Goal: Check status: Check status

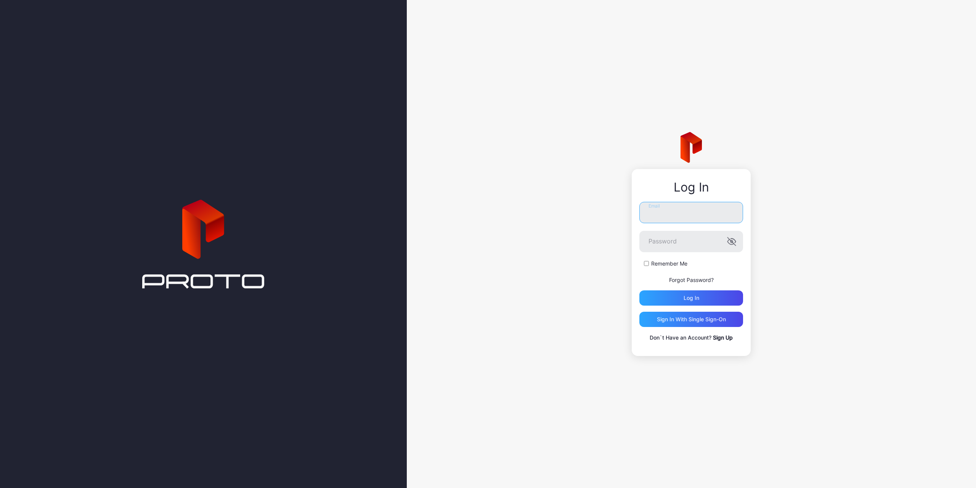
type input "**********"
click at [673, 264] on label "Remember Me" at bounding box center [669, 264] width 36 height 8
click at [699, 299] on div "Log in" at bounding box center [691, 297] width 104 height 15
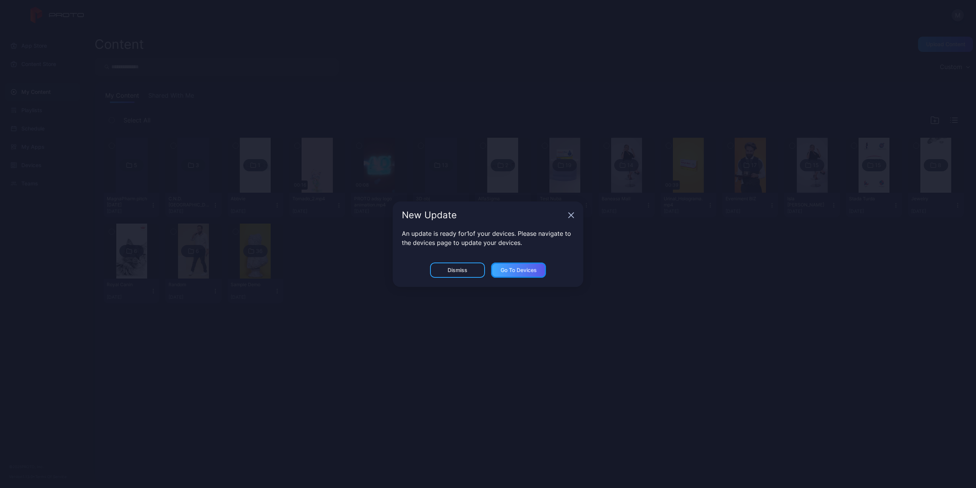
click at [541, 269] on div "Go to devices" at bounding box center [518, 269] width 55 height 15
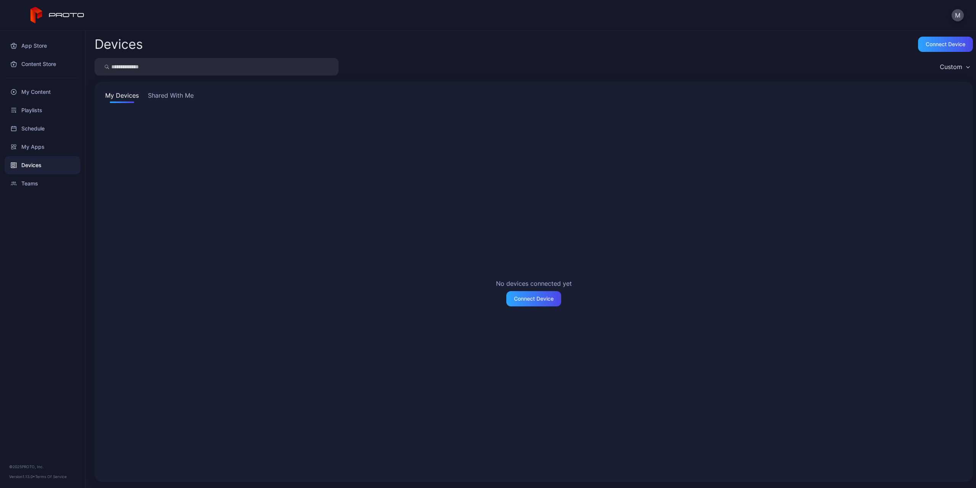
click at [183, 92] on button "Shared With Me" at bounding box center [170, 97] width 49 height 12
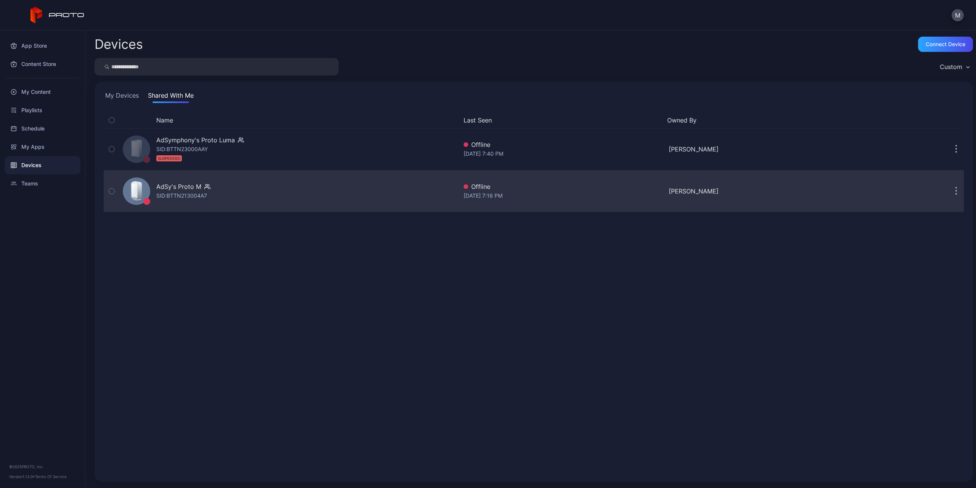
click at [199, 186] on div "AdSy's Proto M" at bounding box center [178, 186] width 45 height 9
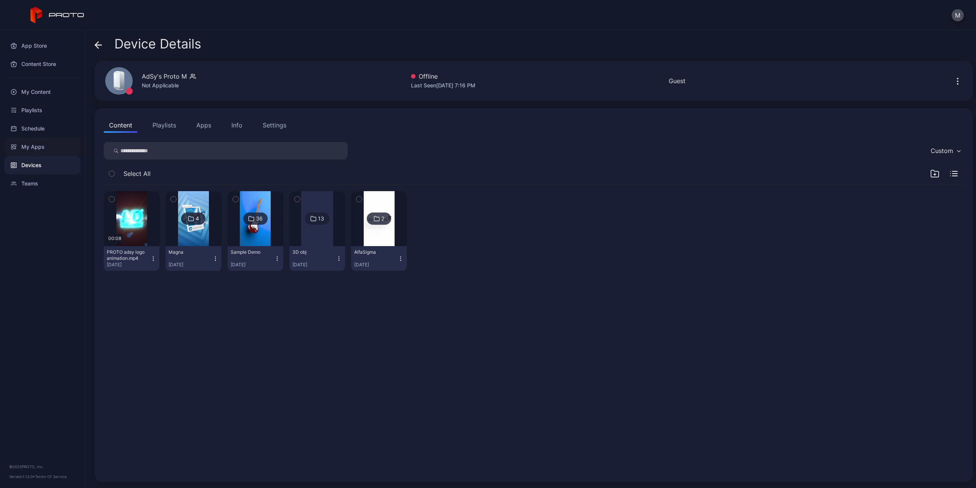
click at [58, 141] on div "My Apps" at bounding box center [43, 147] width 76 height 18
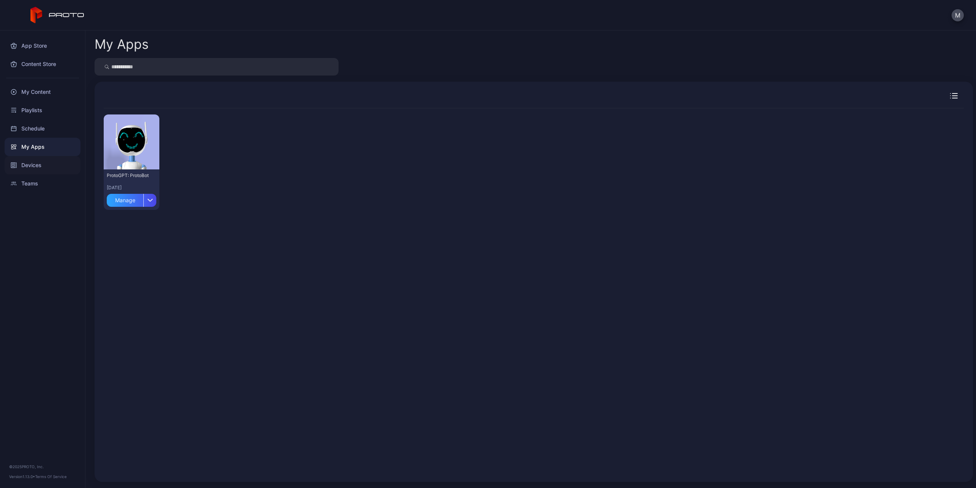
click at [43, 166] on div "Devices" at bounding box center [43, 165] width 76 height 18
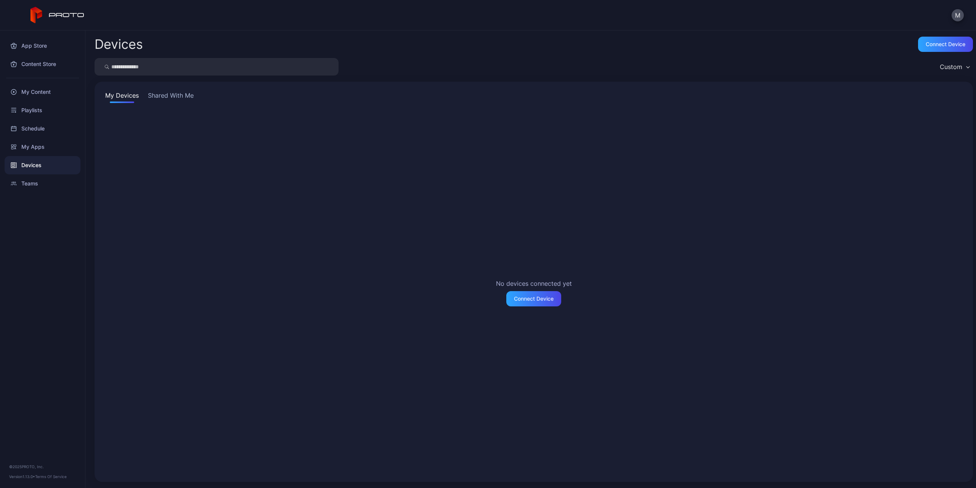
click at [185, 91] on button "Shared With Me" at bounding box center [170, 97] width 49 height 12
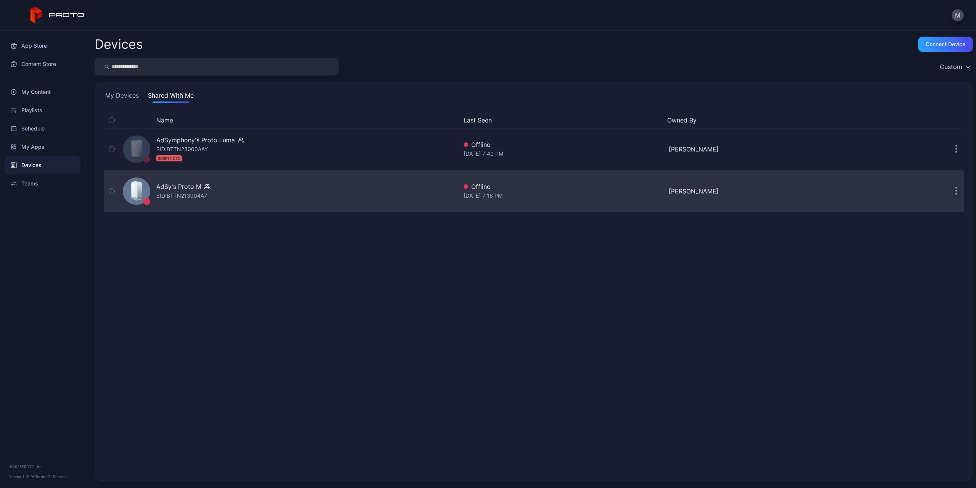
click at [344, 195] on div "AdSy's Proto M SID: BTTN213004A7" at bounding box center [289, 191] width 338 height 38
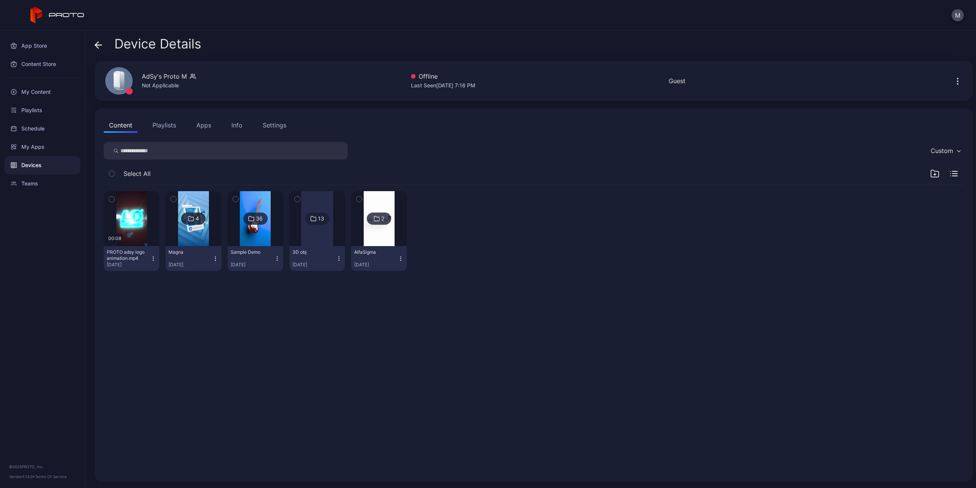
click at [103, 43] on div "Device Details" at bounding box center [148, 46] width 107 height 18
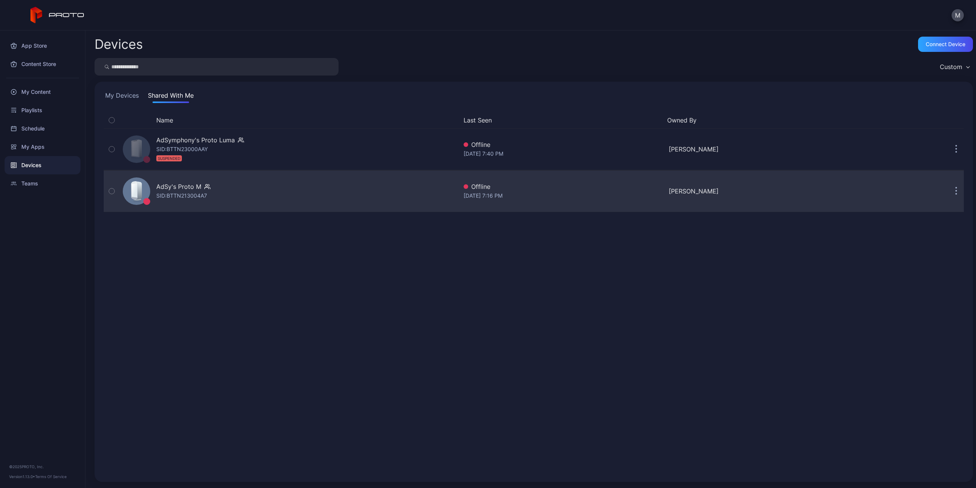
click at [191, 184] on div "AdSy's Proto M" at bounding box center [178, 186] width 45 height 9
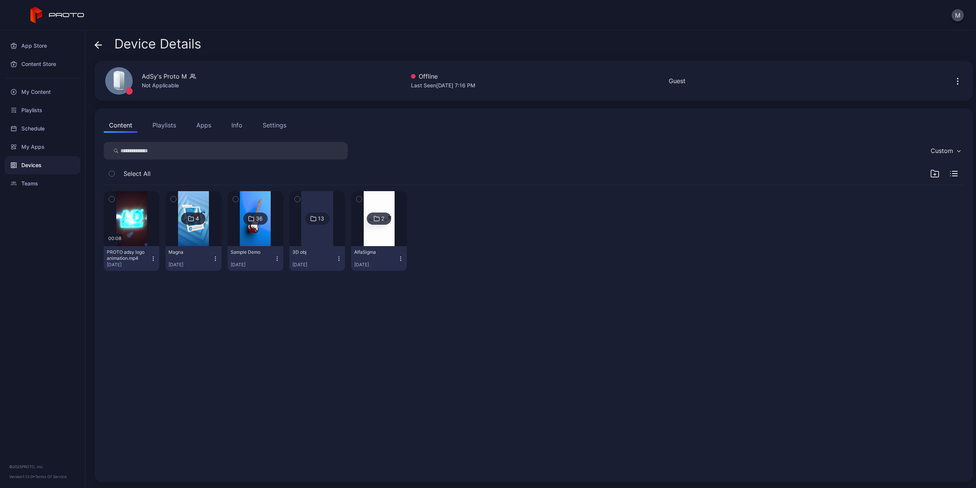
click at [100, 46] on icon at bounding box center [99, 45] width 8 height 8
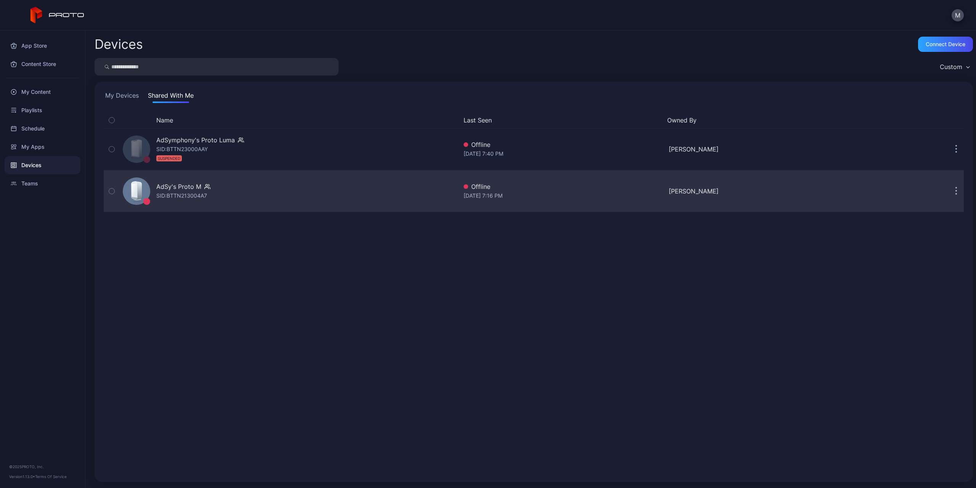
click at [187, 185] on div "AdSy's Proto M" at bounding box center [178, 186] width 45 height 9
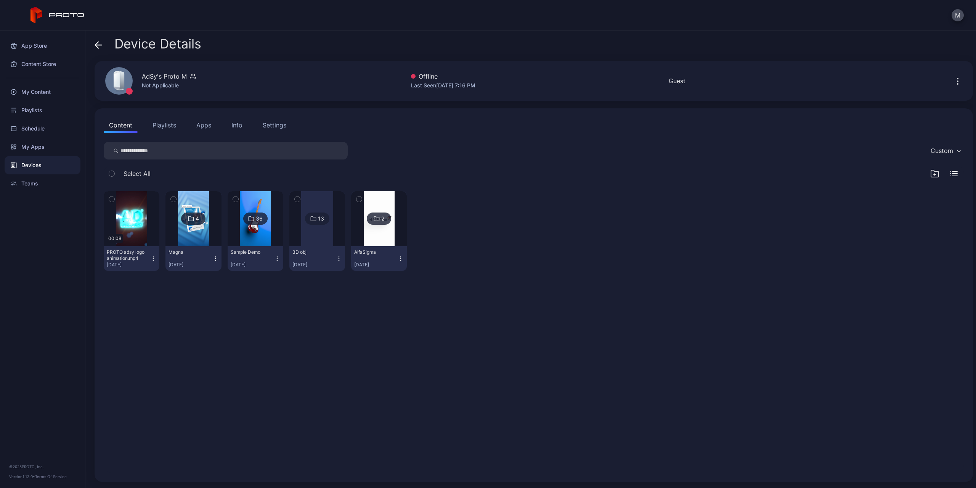
click at [122, 85] on icon at bounding box center [121, 80] width 6 height 18
click at [953, 81] on icon "button" at bounding box center [957, 81] width 9 height 9
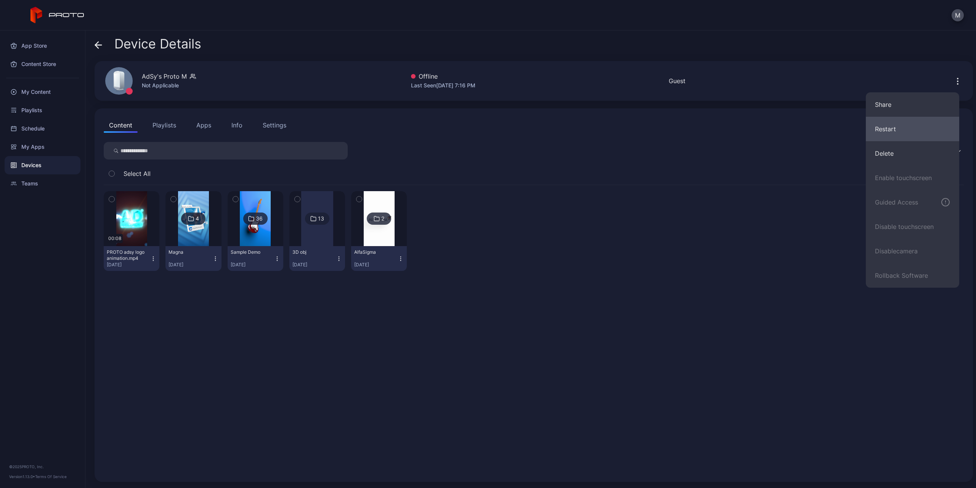
click at [902, 123] on button "Restart" at bounding box center [912, 129] width 93 height 24
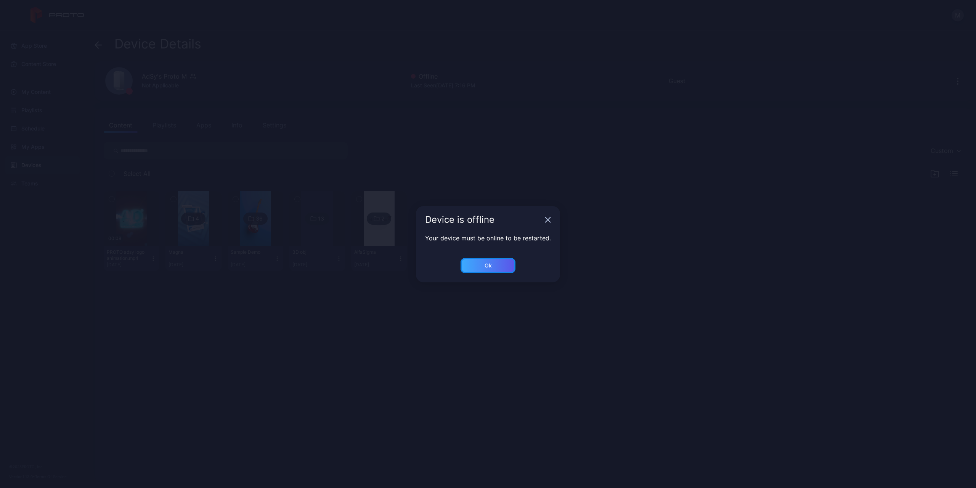
click at [491, 268] on div "Ok" at bounding box center [488, 265] width 7 height 6
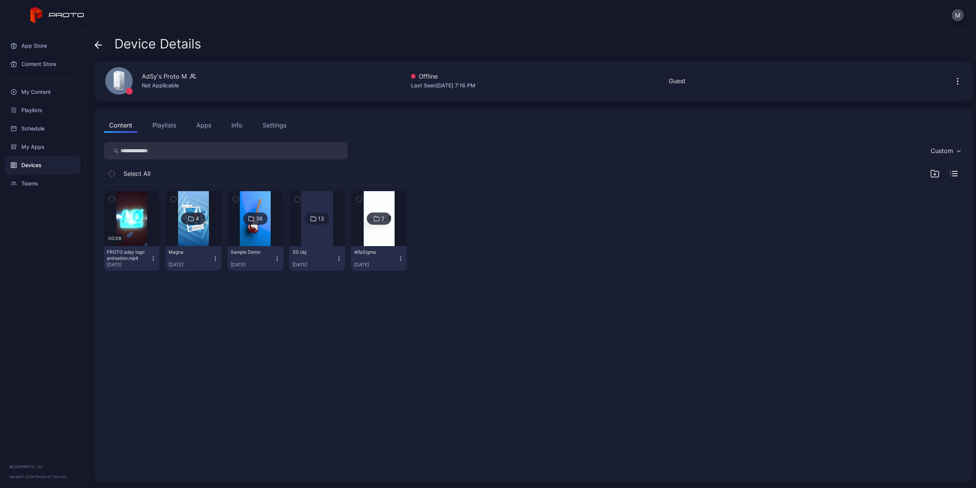
click at [97, 42] on icon at bounding box center [99, 45] width 8 height 8
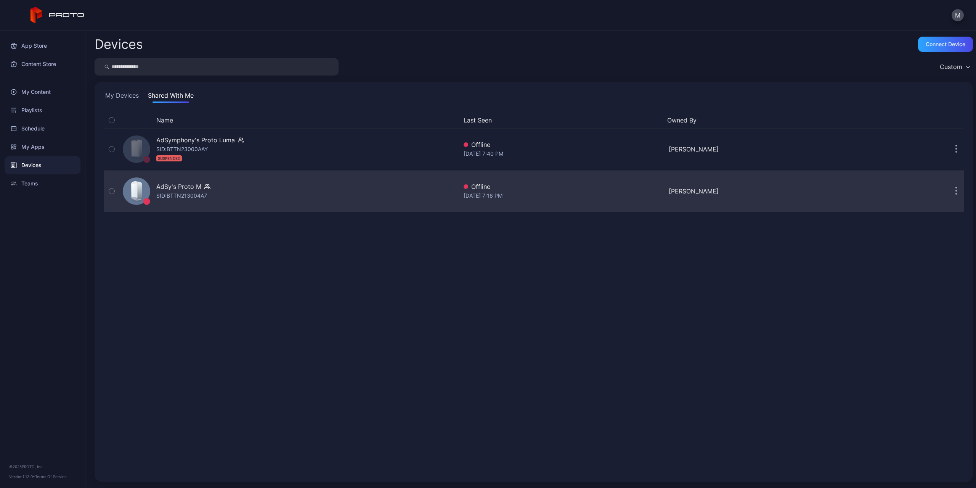
click at [233, 185] on div "AdSy's Proto M SID: BTTN213004A7" at bounding box center [289, 191] width 338 height 38
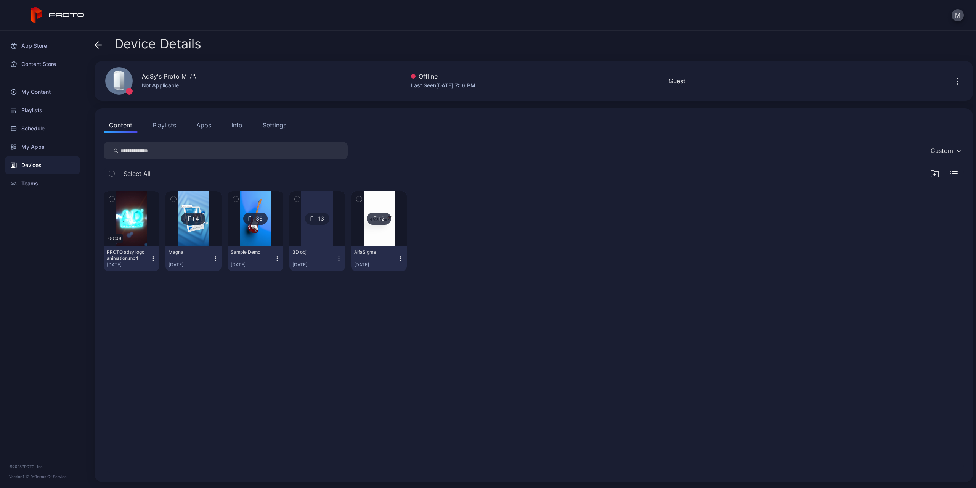
click at [171, 124] on button "Playlists" at bounding box center [164, 124] width 34 height 15
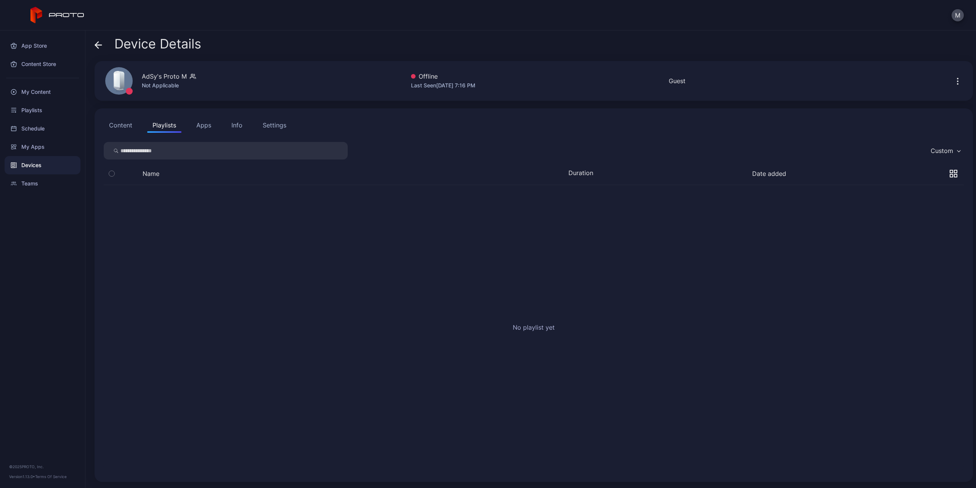
click at [123, 123] on button "Content" at bounding box center [121, 124] width 34 height 15
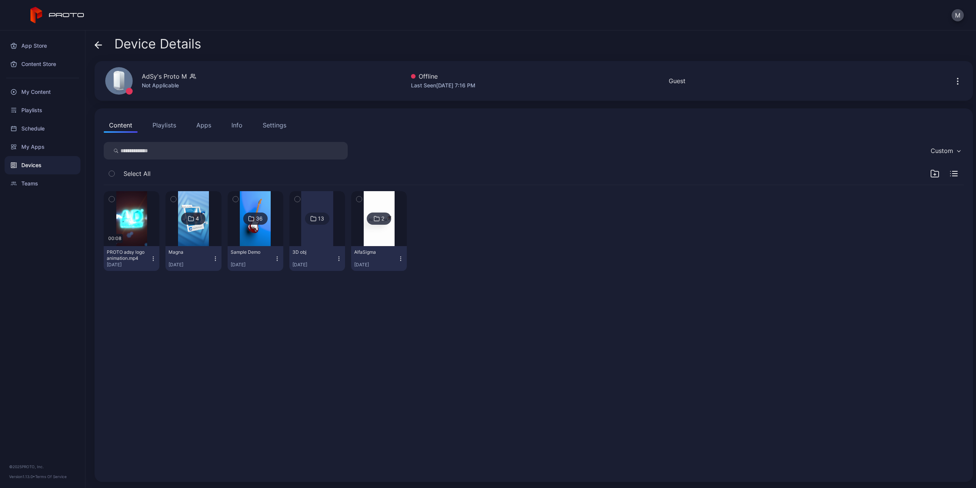
click at [239, 123] on div "Info" at bounding box center [236, 124] width 11 height 9
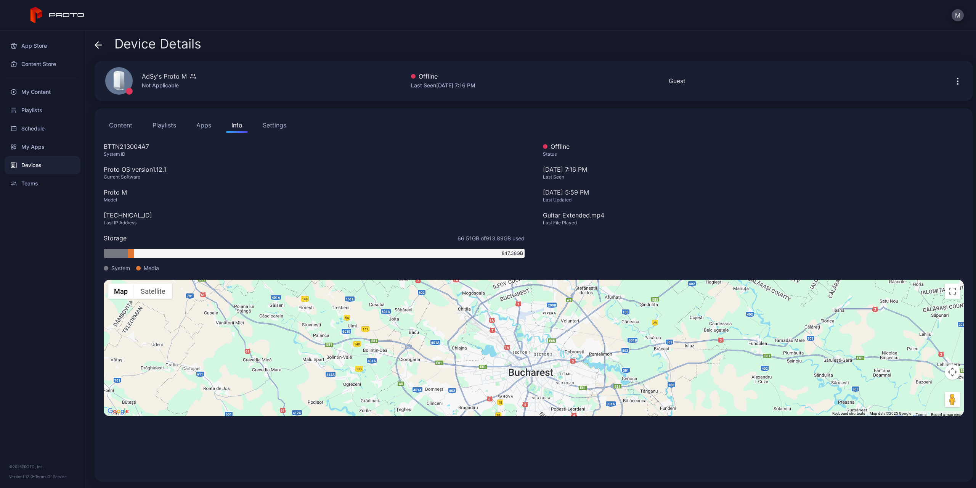
click at [100, 45] on icon at bounding box center [98, 45] width 6 height 0
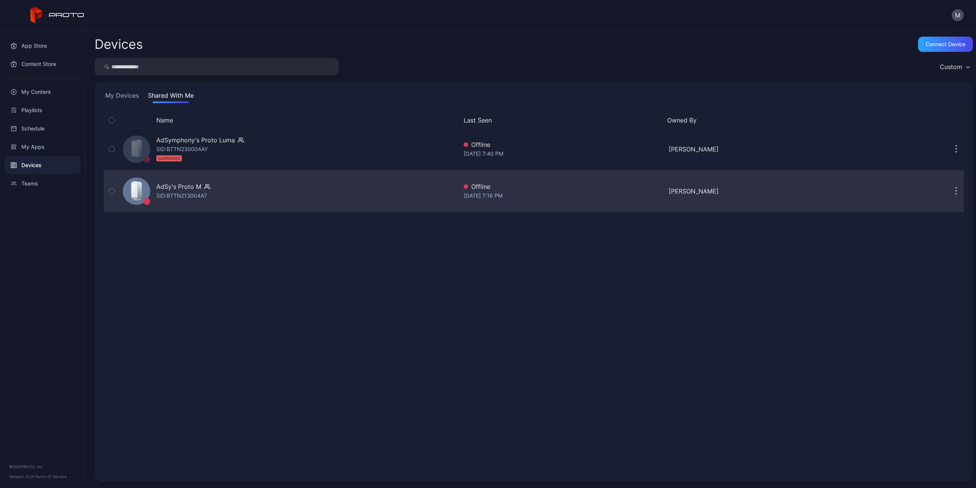
click at [949, 191] on button "button" at bounding box center [956, 190] width 15 height 15
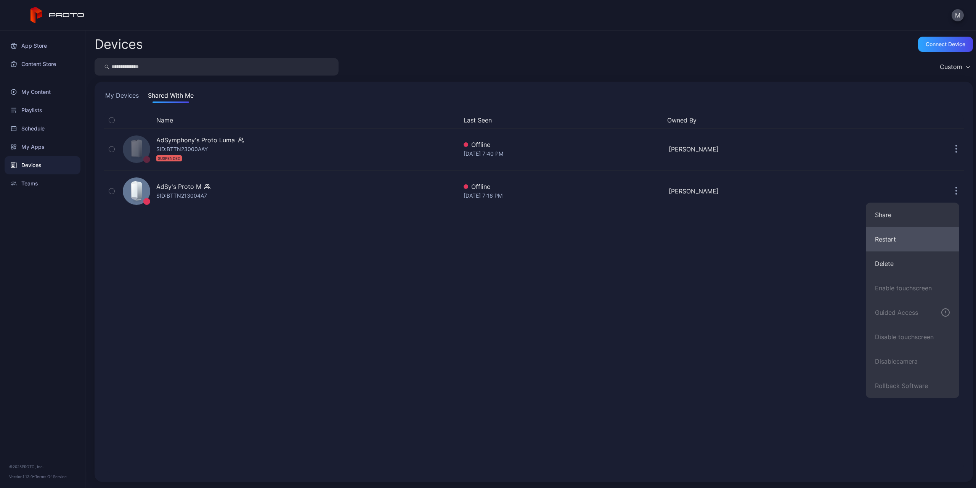
click at [919, 241] on button "Restart" at bounding box center [912, 239] width 93 height 24
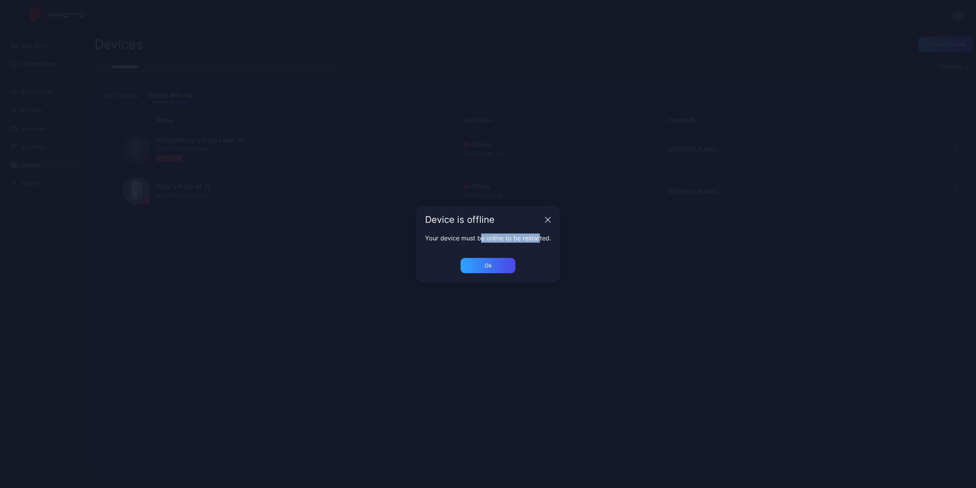
drag, startPoint x: 482, startPoint y: 238, endPoint x: 526, endPoint y: 255, distance: 47.4
click at [543, 246] on div "Your device must be online to be restarted." at bounding box center [488, 245] width 144 height 24
click at [502, 264] on div "Ok" at bounding box center [488, 265] width 55 height 15
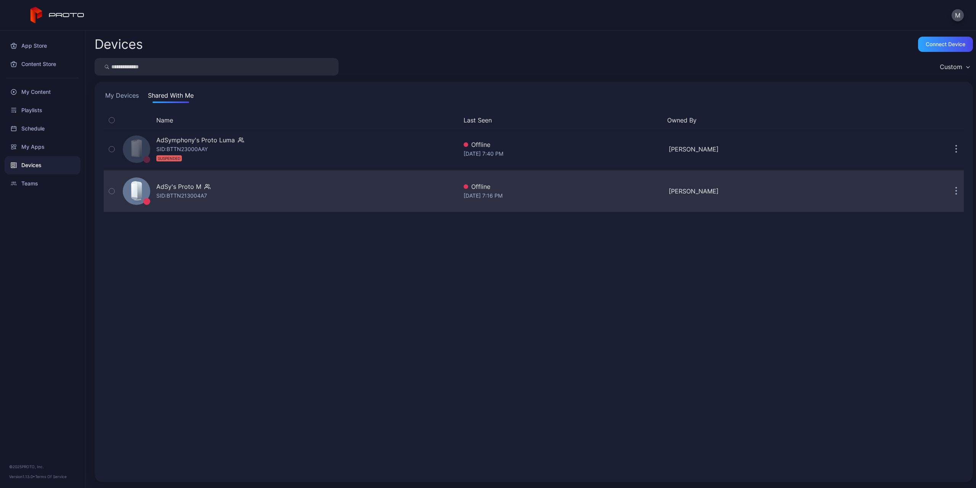
click at [116, 189] on button "button" at bounding box center [112, 190] width 16 height 41
click at [115, 189] on button "button" at bounding box center [112, 190] width 16 height 41
click at [193, 189] on div "AdSy's Proto M" at bounding box center [178, 186] width 45 height 9
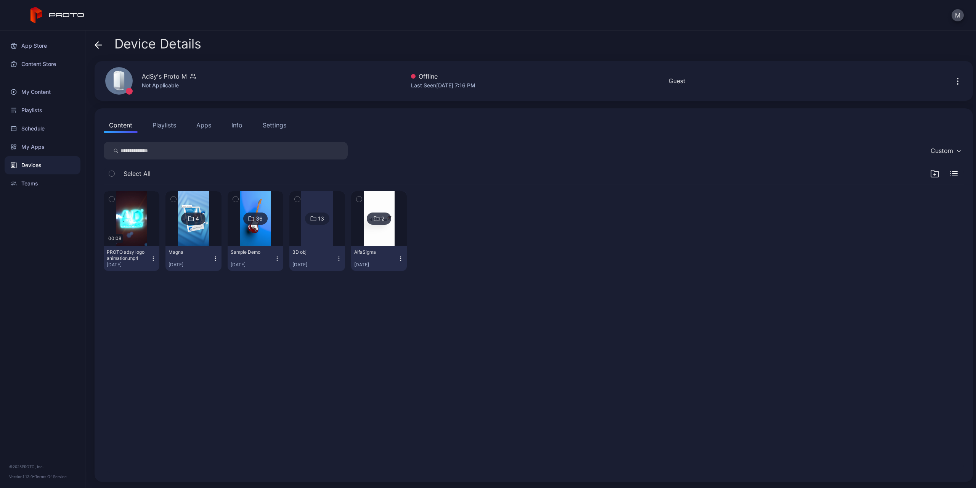
click at [101, 45] on icon at bounding box center [98, 45] width 6 height 0
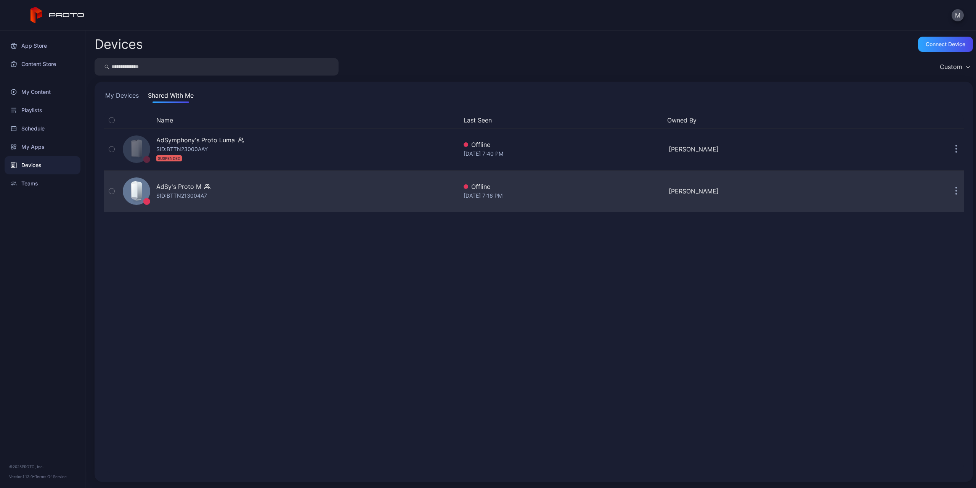
click at [286, 200] on div "AdSy's Proto M SID: BTTN213004A7" at bounding box center [289, 191] width 338 height 38
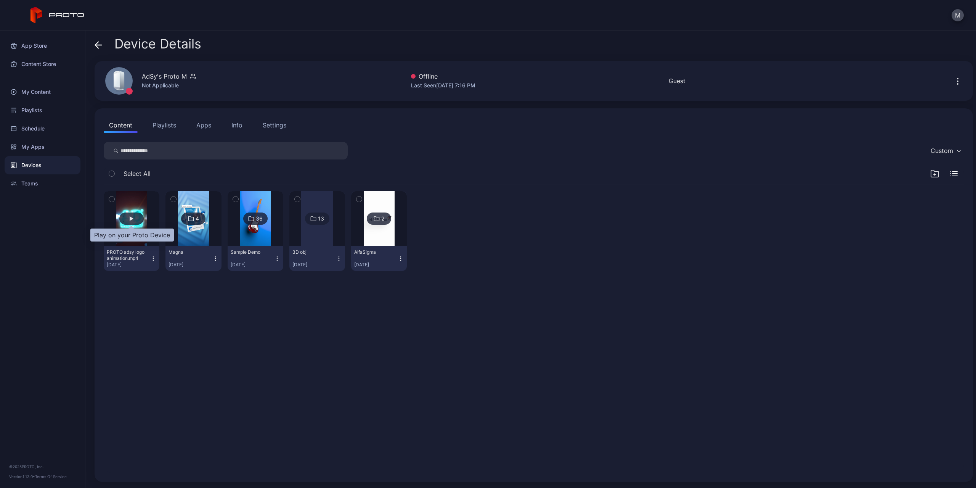
click at [136, 219] on div "button" at bounding box center [131, 218] width 24 height 12
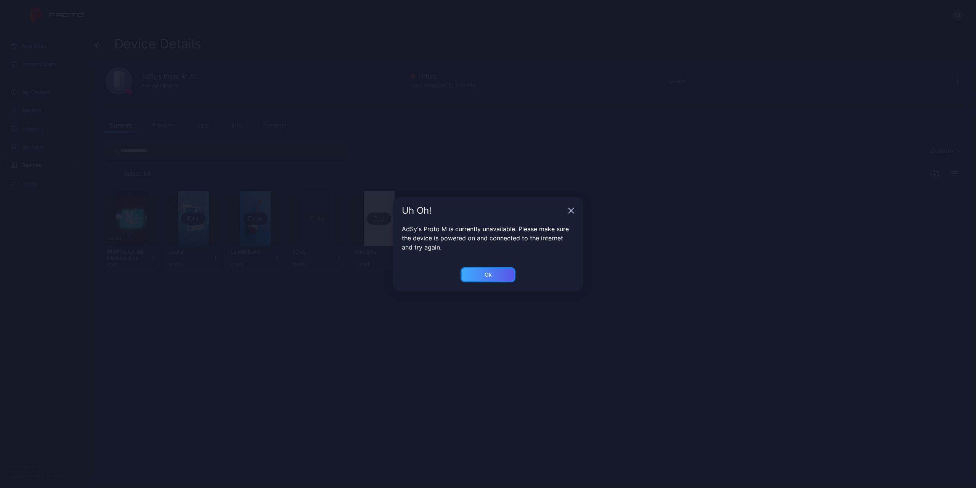
click at [476, 279] on div "Ok" at bounding box center [488, 274] width 55 height 15
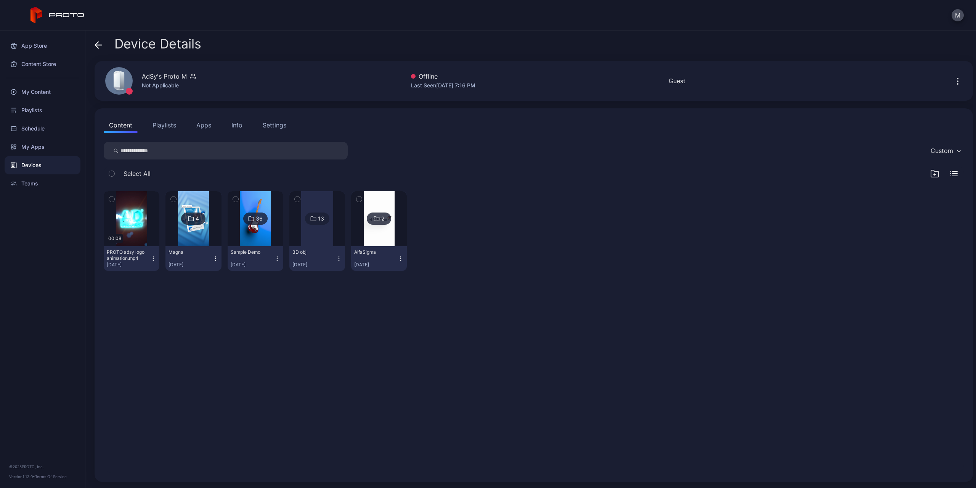
click at [94, 42] on div "Device Details AdSy's Proto M Not Applicable Offline Last Seen [DATE] 7:16 PM G…" at bounding box center [530, 259] width 891 height 457
click at [100, 43] on icon at bounding box center [99, 45] width 8 height 8
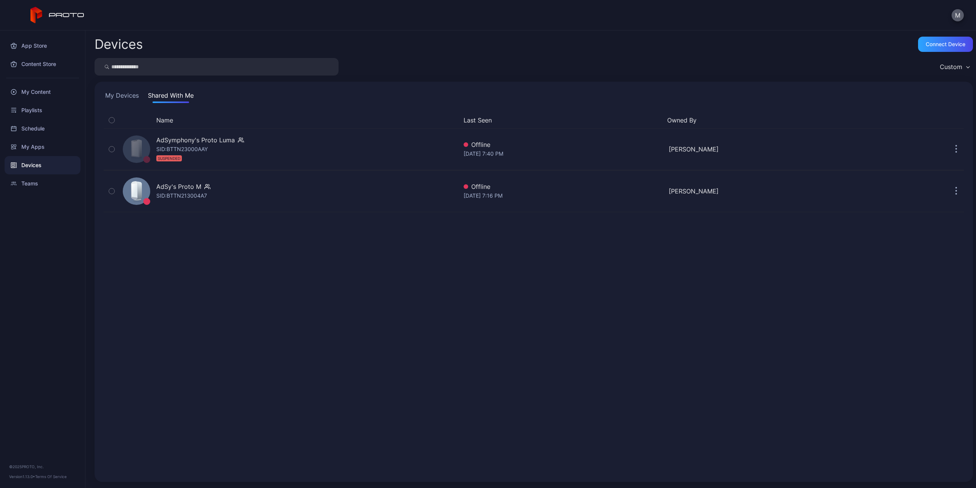
click at [960, 19] on button "M" at bounding box center [958, 15] width 12 height 12
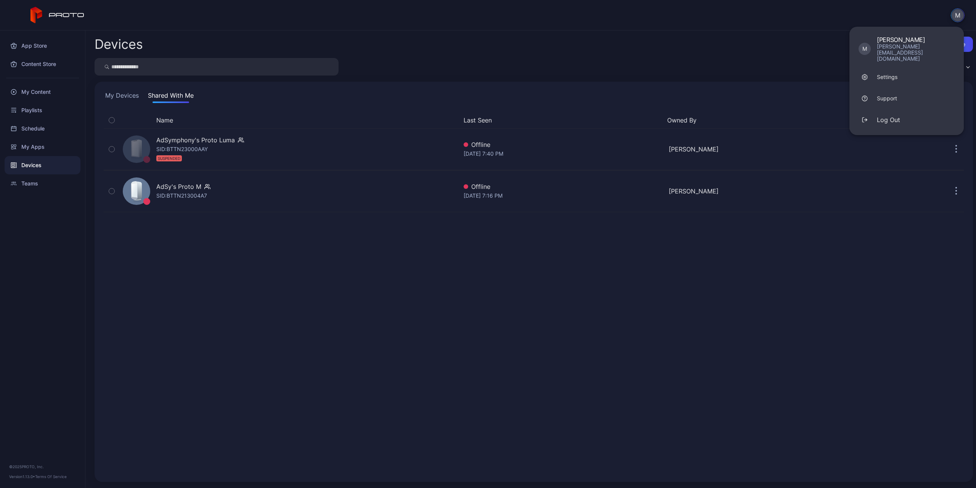
click at [958, 15] on button "M" at bounding box center [958, 15] width 14 height 14
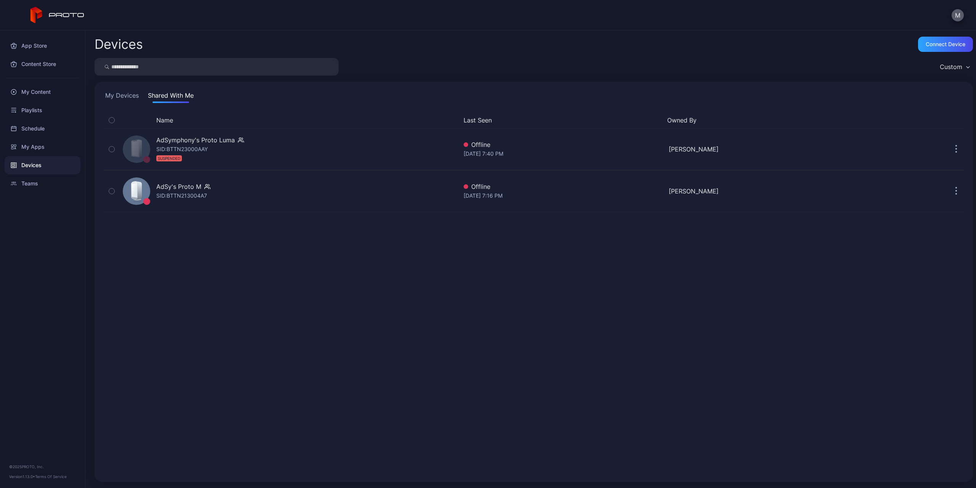
click at [958, 15] on button "M" at bounding box center [958, 15] width 12 height 12
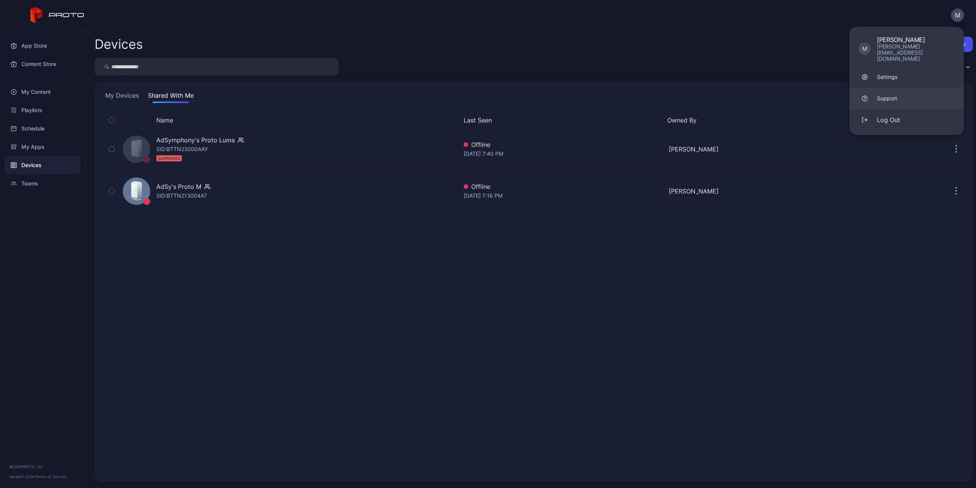
click at [899, 88] on link "Support" at bounding box center [906, 98] width 114 height 21
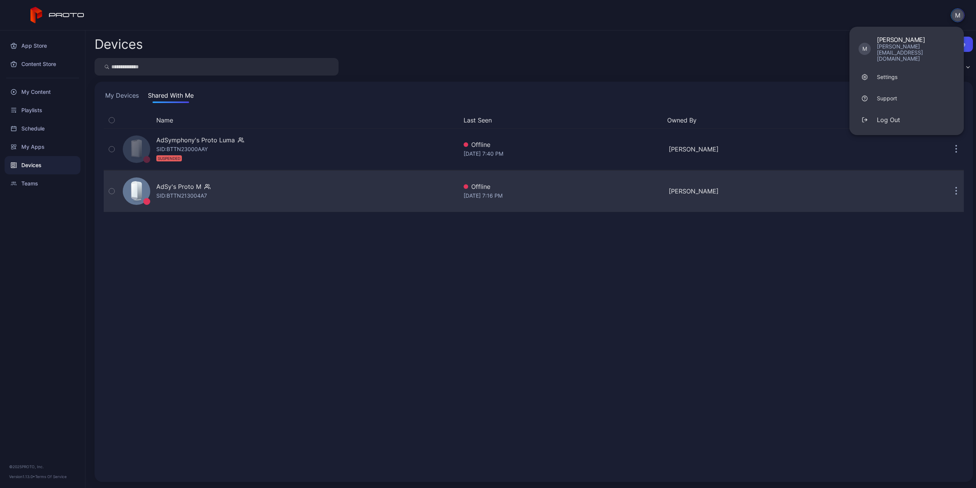
click at [196, 184] on div "AdSy's Proto M" at bounding box center [178, 186] width 45 height 9
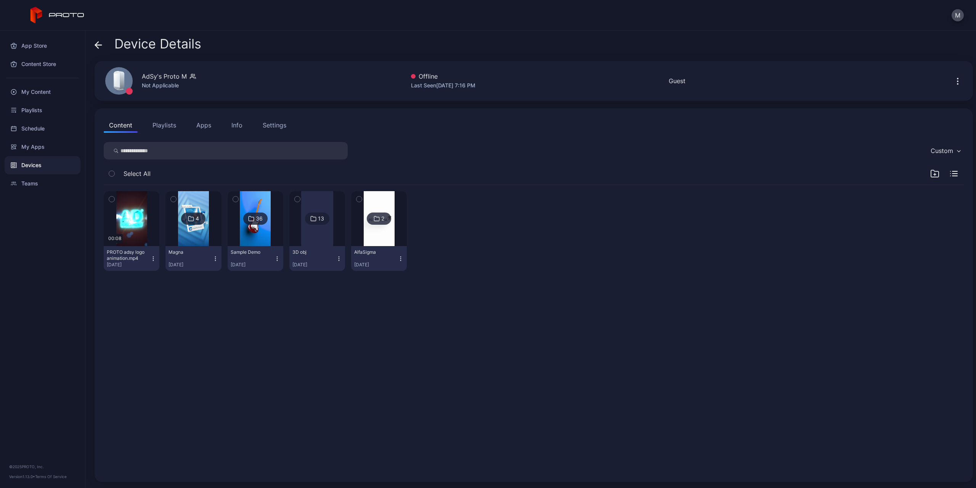
click at [98, 48] on icon at bounding box center [96, 45] width 3 height 6
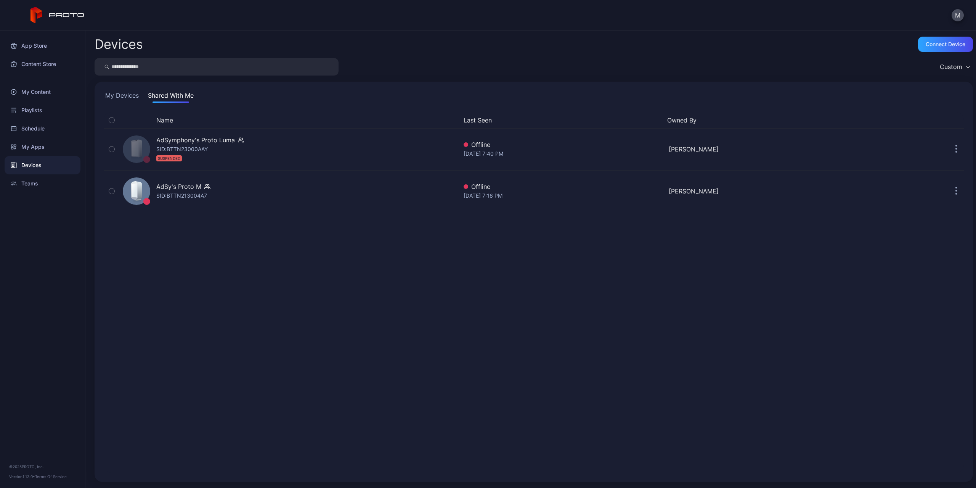
click at [42, 164] on div "Devices" at bounding box center [43, 165] width 76 height 18
click at [61, 148] on div "My Apps" at bounding box center [43, 147] width 76 height 18
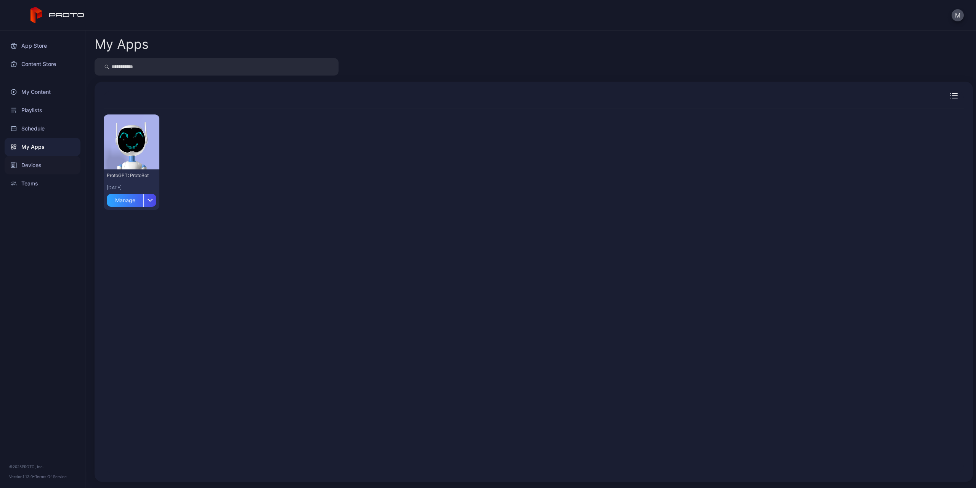
click at [45, 164] on div "Devices" at bounding box center [43, 165] width 76 height 18
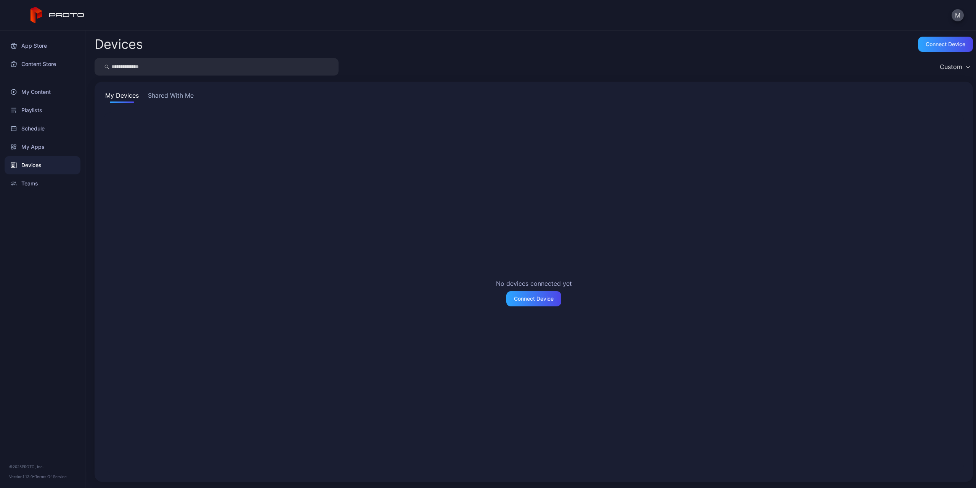
click at [170, 95] on button "Shared With Me" at bounding box center [170, 97] width 49 height 12
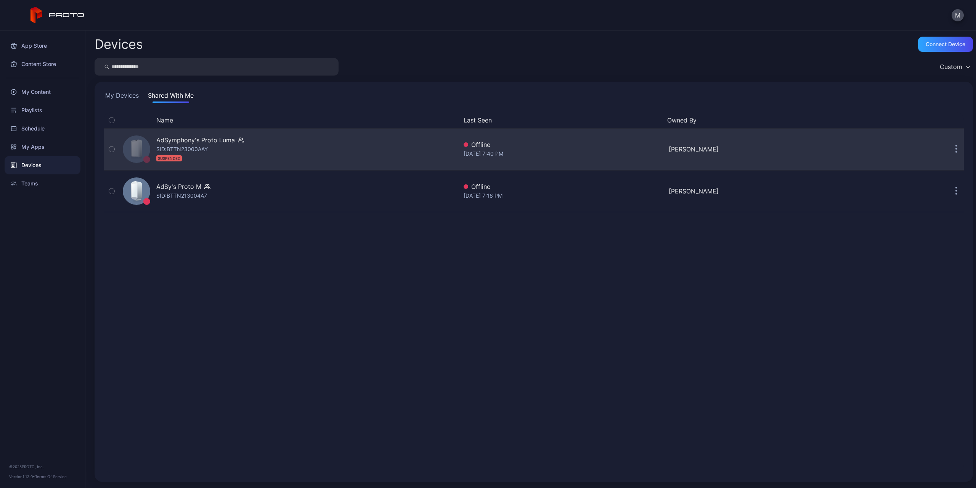
click at [949, 151] on button "button" at bounding box center [956, 148] width 15 height 15
click at [956, 150] on icon "button" at bounding box center [956, 149] width 1 height 1
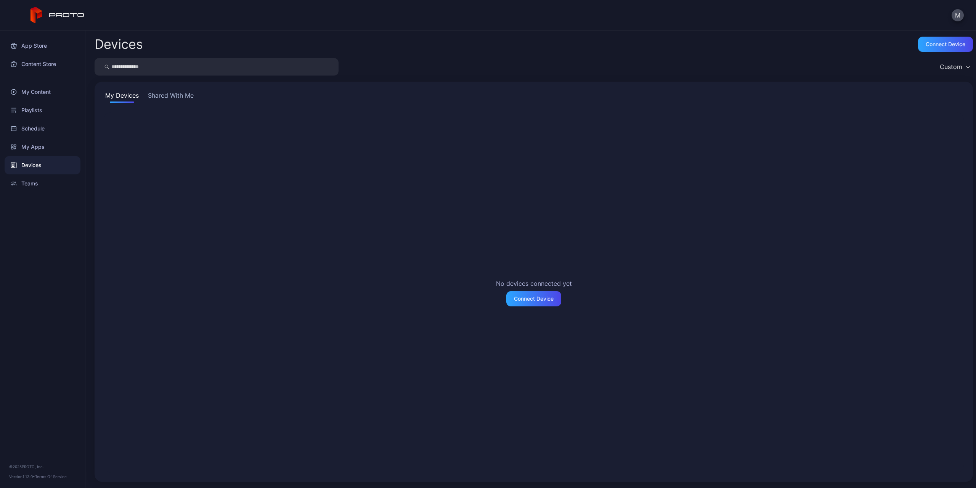
click at [169, 96] on button "Shared With Me" at bounding box center [170, 97] width 49 height 12
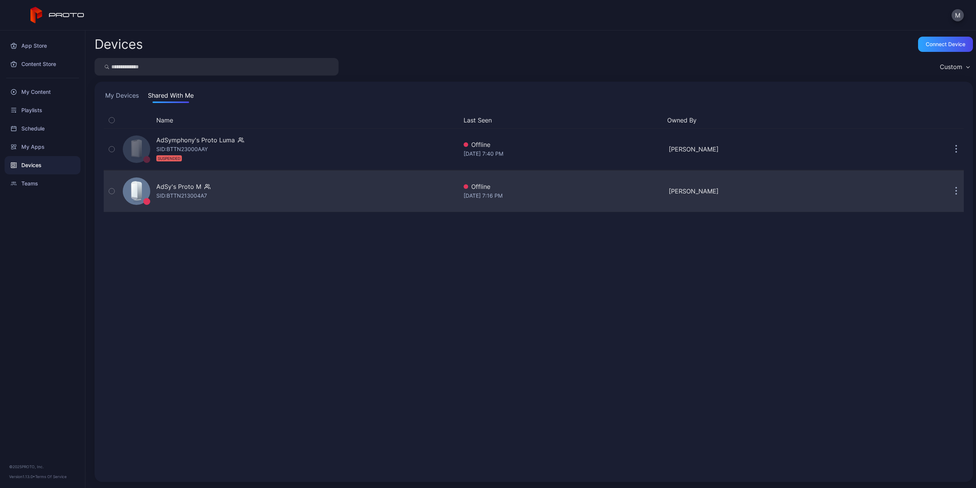
click at [180, 188] on div "AdSy's Proto M" at bounding box center [178, 186] width 45 height 9
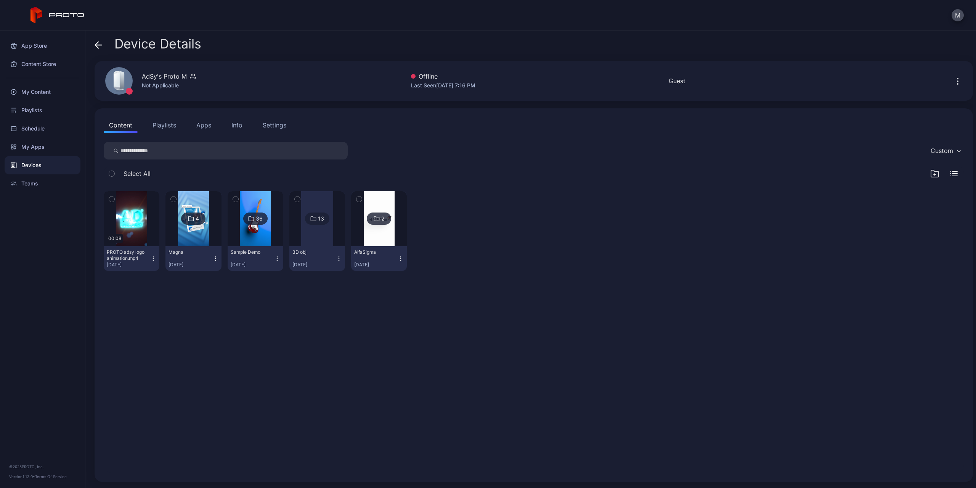
click at [156, 86] on div "Not Applicable" at bounding box center [169, 85] width 54 height 9
